Goal: Task Accomplishment & Management: Manage account settings

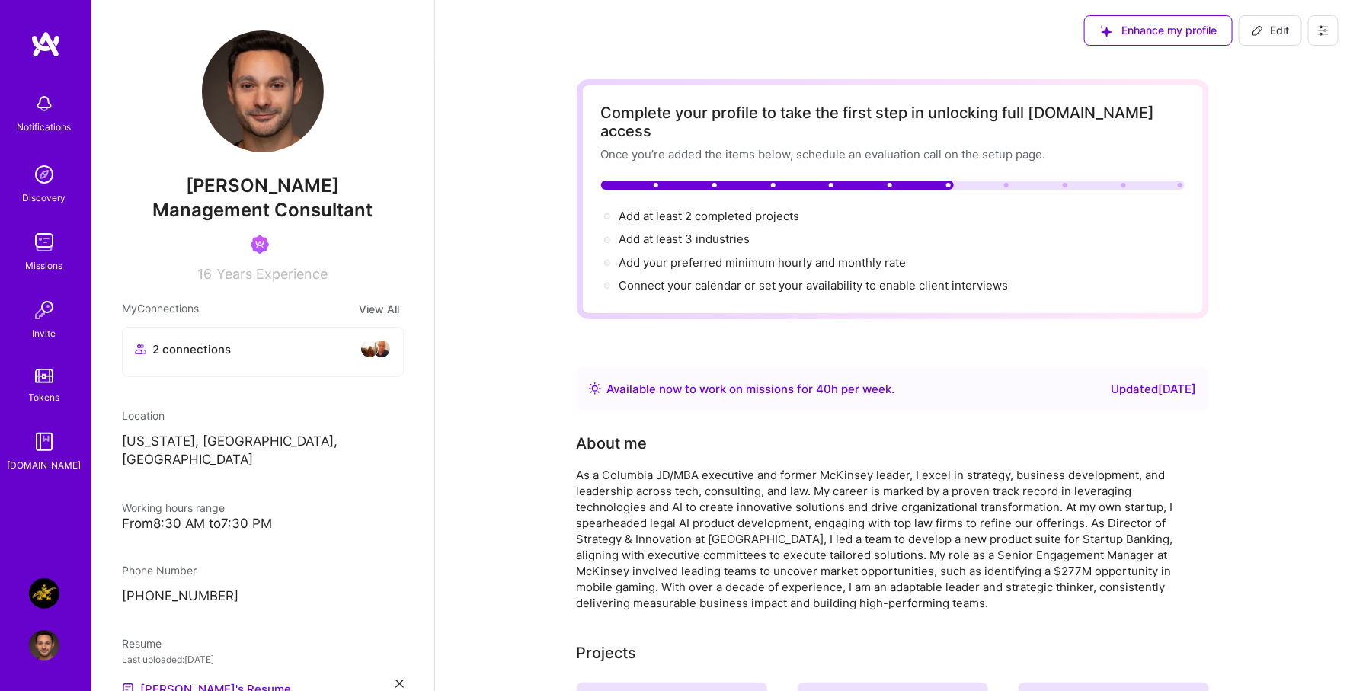
click at [1319, 15] on button at bounding box center [1323, 30] width 30 height 30
click at [1305, 147] on button "Log Out" at bounding box center [1281, 142] width 114 height 39
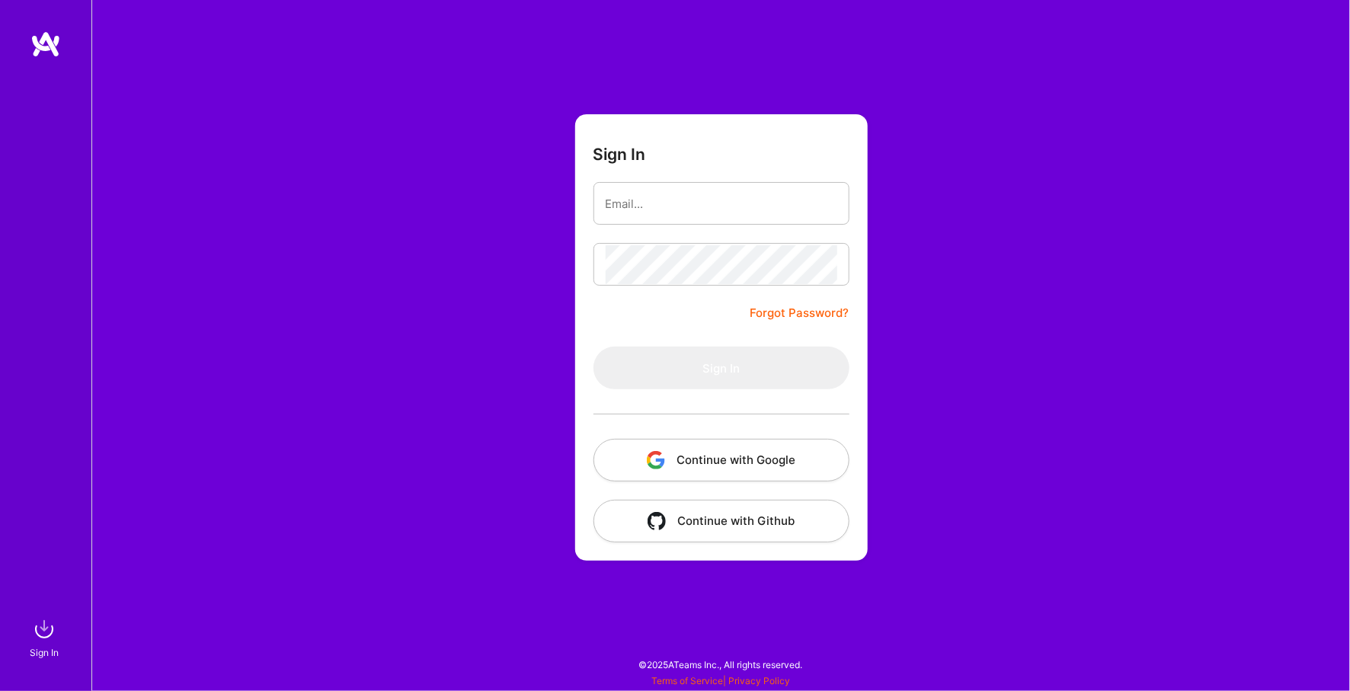
click at [705, 453] on button "Continue with Google" at bounding box center [722, 460] width 256 height 43
